Goal: Information Seeking & Learning: Learn about a topic

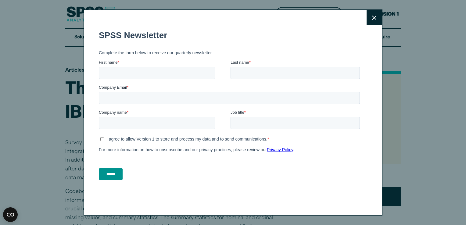
click at [375, 18] on button "Close" at bounding box center [374, 17] width 15 height 15
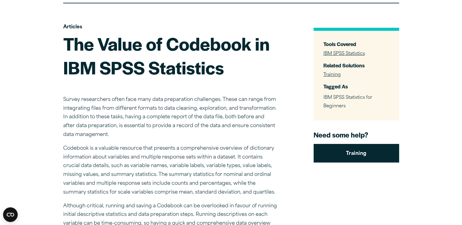
scroll to position [61, 0]
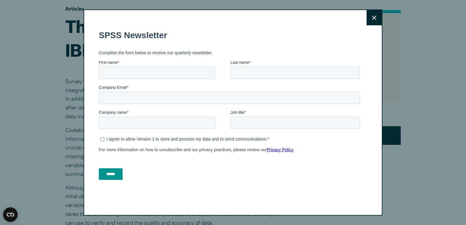
click at [375, 18] on button "Close" at bounding box center [374, 17] width 15 height 15
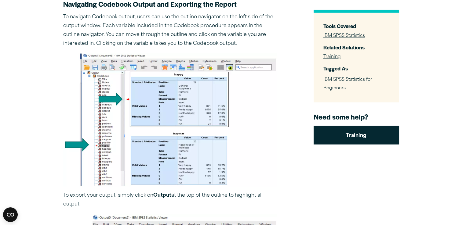
scroll to position [1800, 0]
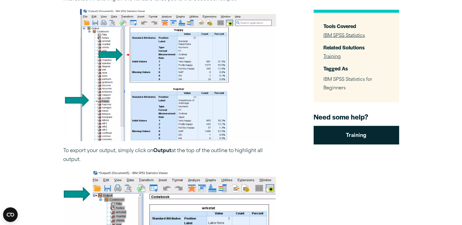
click at [125, 114] on img at bounding box center [170, 75] width 214 height 134
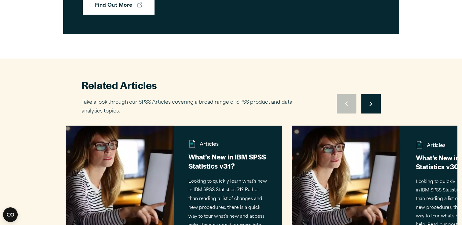
scroll to position [3173, 0]
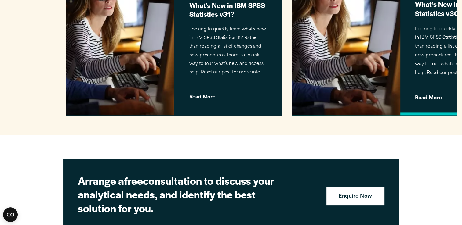
click at [363, 76] on img at bounding box center [346, 43] width 114 height 149
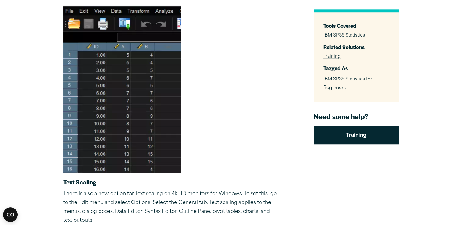
scroll to position [427, 0]
